Goal: Task Accomplishment & Management: Manage account settings

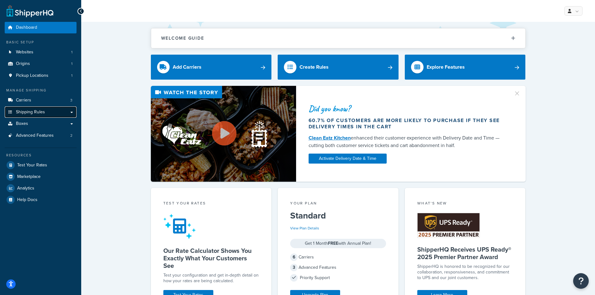
click at [41, 113] on span "Shipping Rules" at bounding box center [30, 112] width 29 height 5
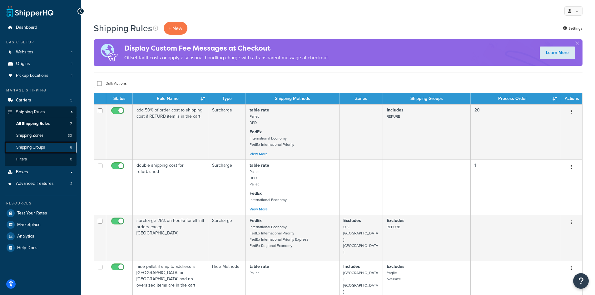
click at [43, 145] on span "Shipping Groups" at bounding box center [30, 147] width 29 height 5
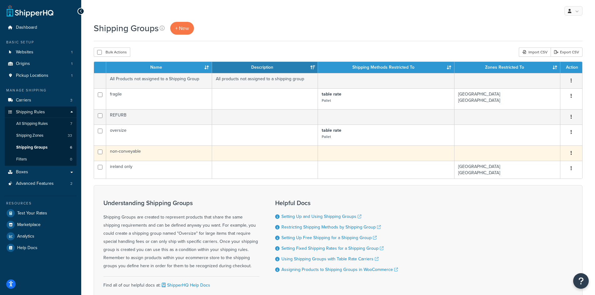
click at [154, 151] on td "non-conveyable" at bounding box center [159, 152] width 106 height 15
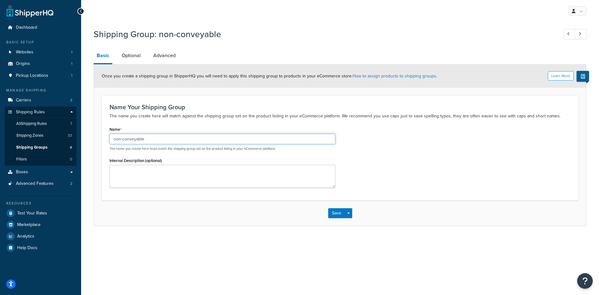
drag, startPoint x: 150, startPoint y: 139, endPoint x: 113, endPoint y: 139, distance: 36.8
click at [113, 139] on input "non-conveyable" at bounding box center [223, 139] width 226 height 11
